Goal: Navigation & Orientation: Understand site structure

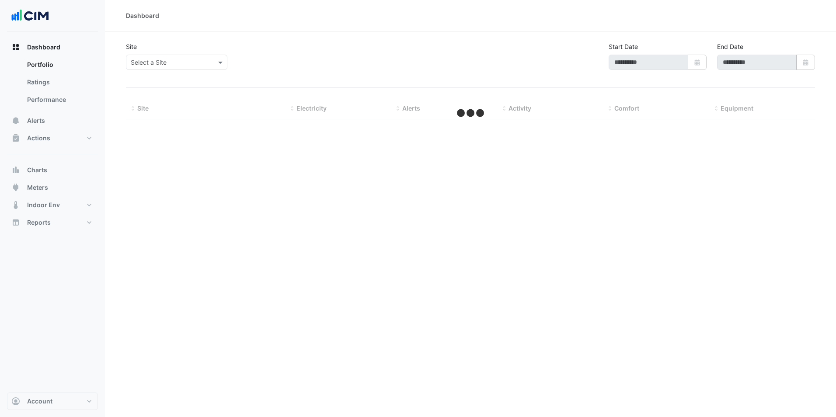
type input "**********"
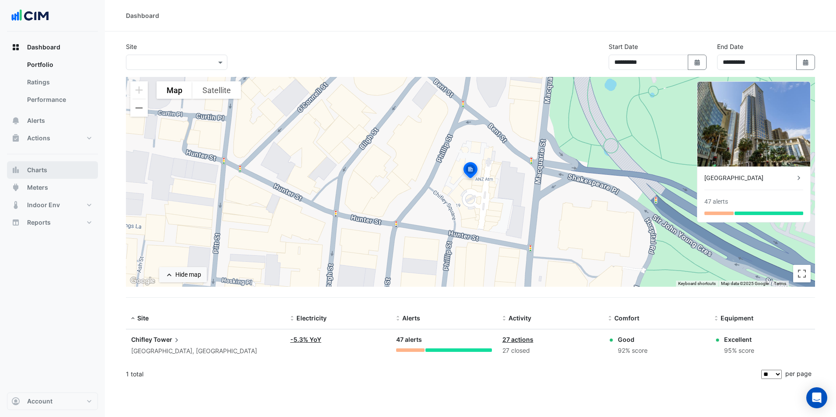
click at [35, 173] on span "Charts" at bounding box center [37, 170] width 20 height 9
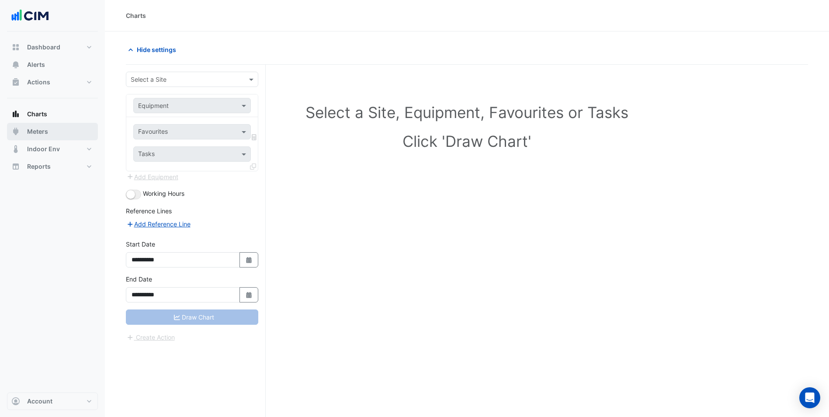
click at [42, 136] on span "Meters" at bounding box center [37, 131] width 21 height 9
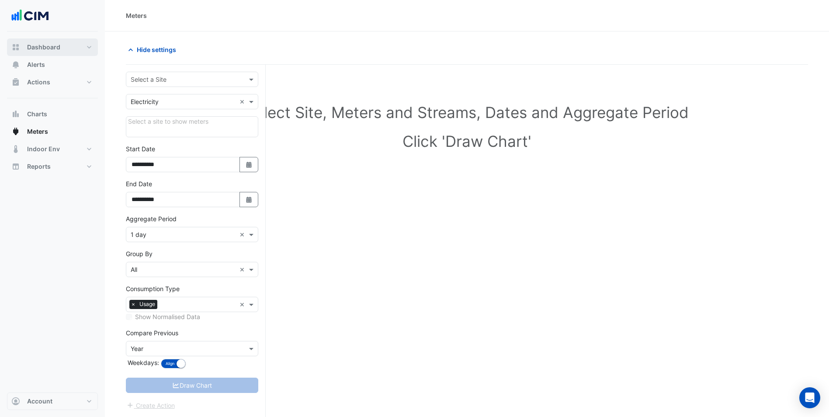
click at [46, 56] on button "Dashboard" at bounding box center [52, 46] width 91 height 17
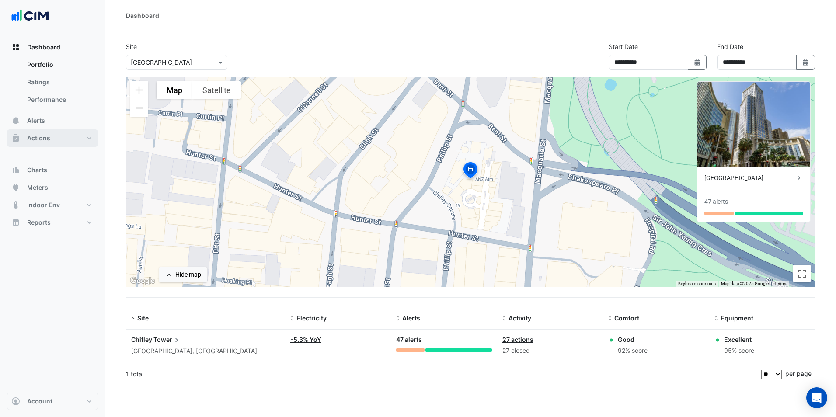
click at [85, 136] on button "Actions" at bounding box center [52, 137] width 91 height 17
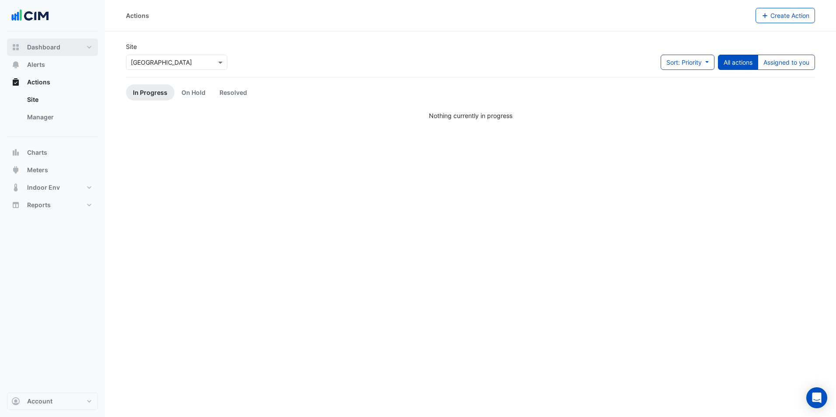
click at [38, 49] on span "Dashboard" at bounding box center [43, 47] width 33 height 9
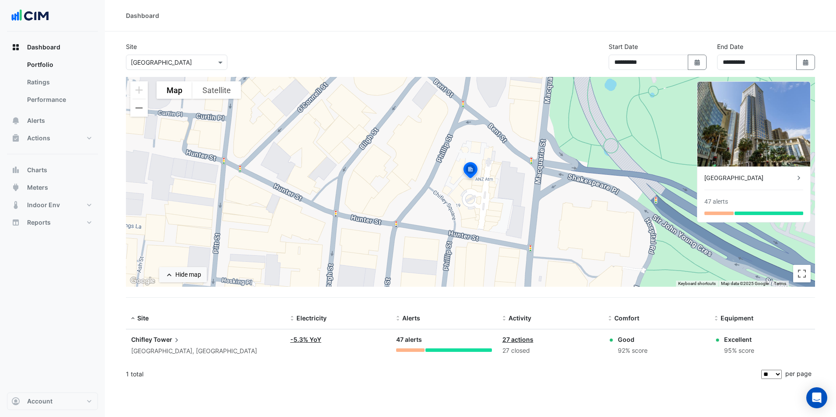
click at [43, 81] on link "Ratings" at bounding box center [59, 81] width 78 height 17
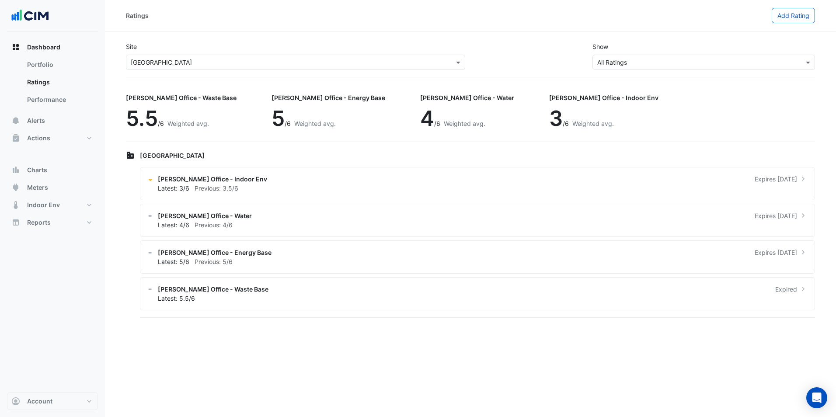
click at [51, 95] on link "Performance" at bounding box center [59, 99] width 78 height 17
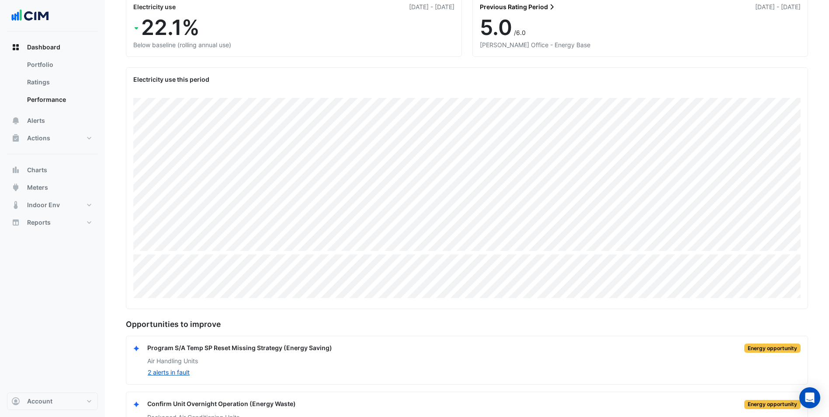
scroll to position [128, 0]
